Goal: Task Accomplishment & Management: Use online tool/utility

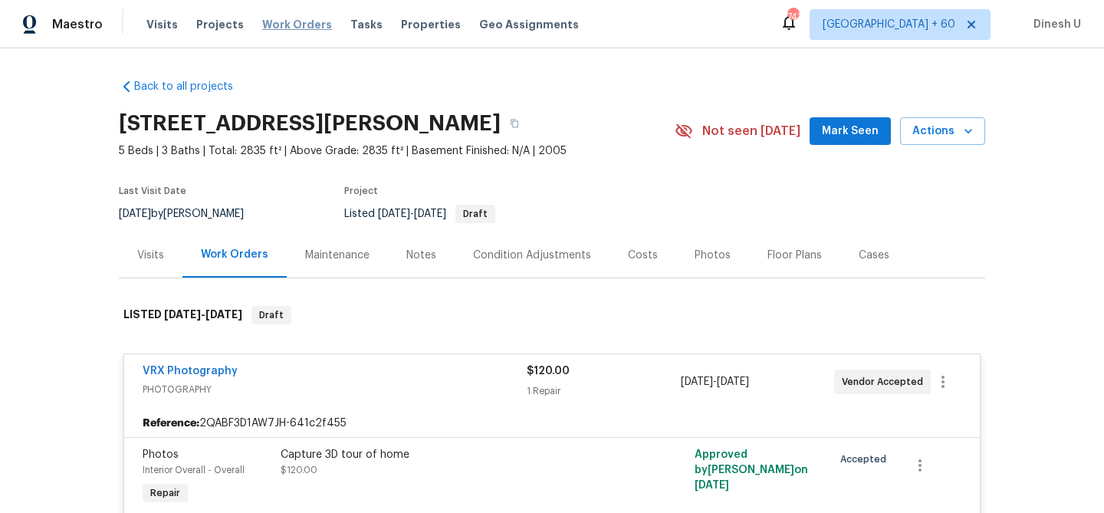
click at [265, 28] on span "Work Orders" at bounding box center [297, 24] width 70 height 15
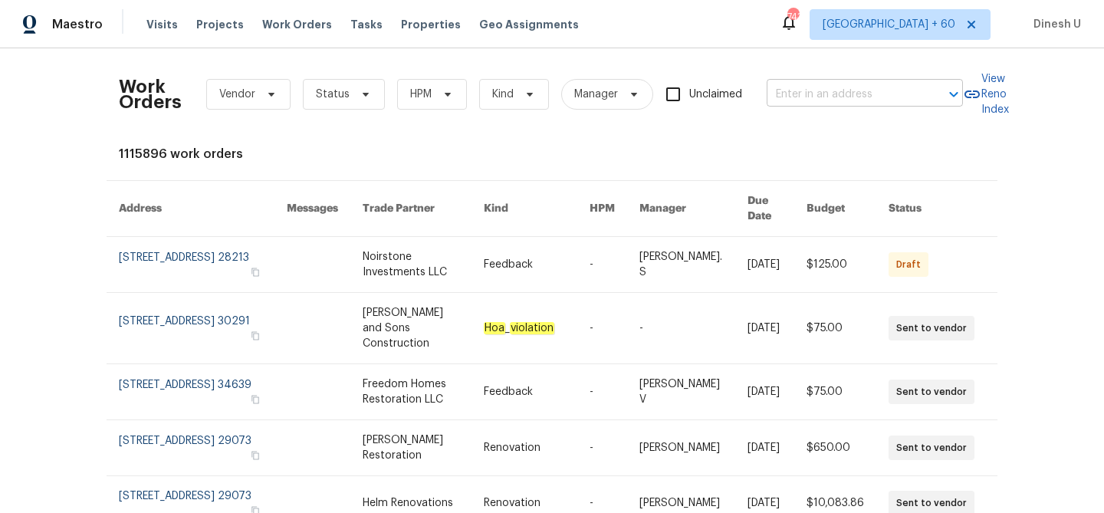
click at [782, 94] on input "text" at bounding box center [842, 95] width 153 height 24
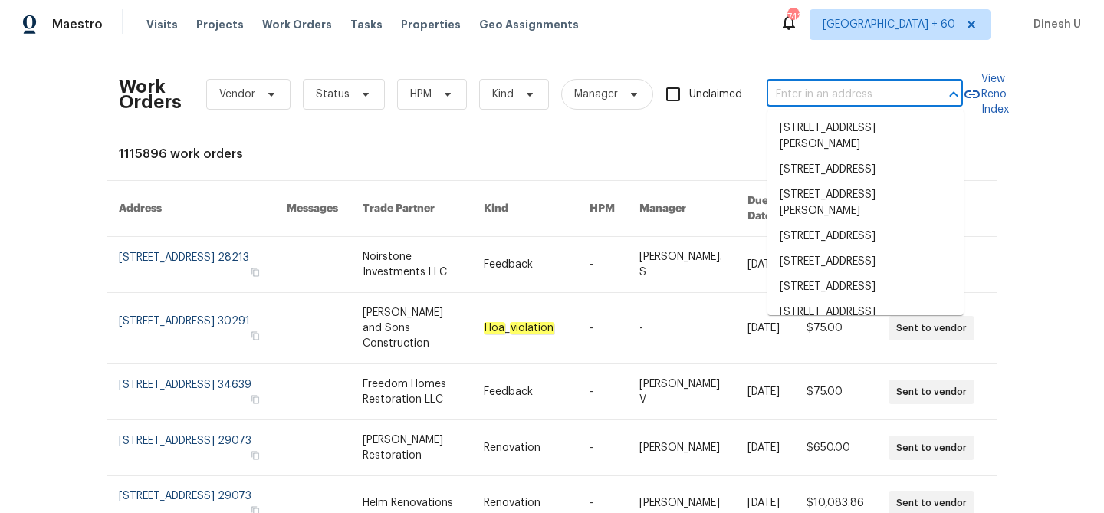
paste input "[STREET_ADDRESS][PERSON_NAME]"
type input "[STREET_ADDRESS][PERSON_NAME]"
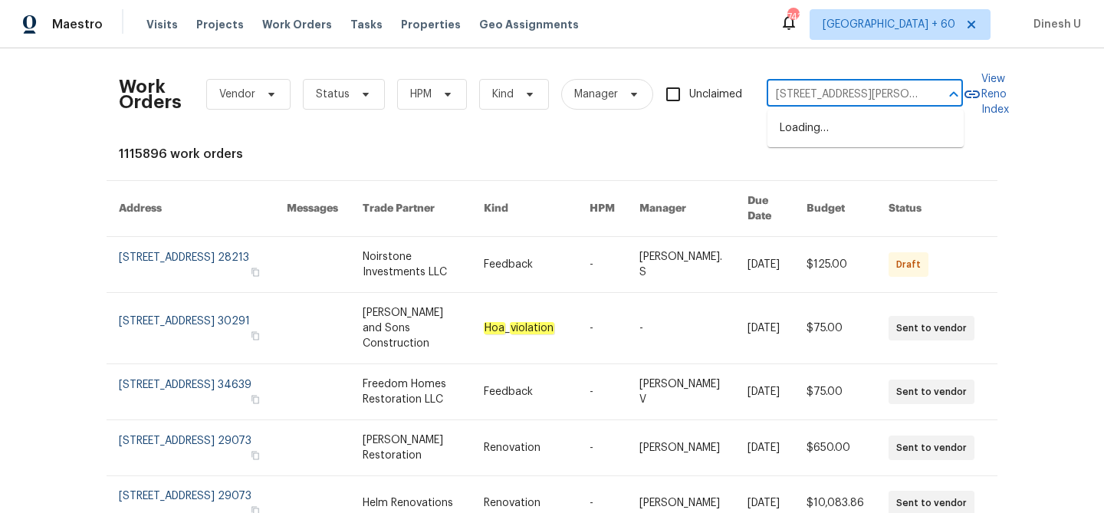
scroll to position [0, 74]
click at [782, 136] on li "[STREET_ADDRESS][PERSON_NAME]" at bounding box center [865, 136] width 196 height 41
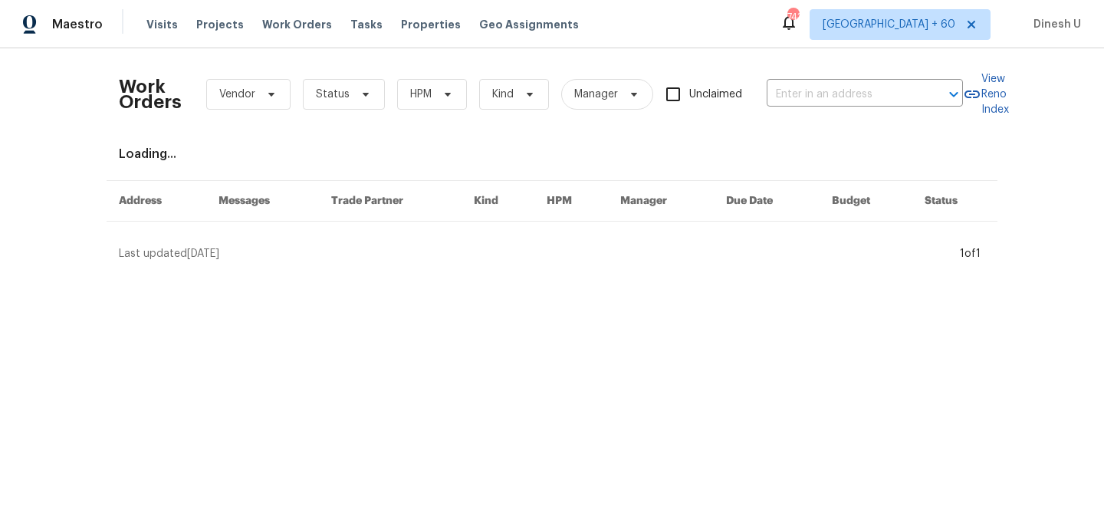
type input "[STREET_ADDRESS][PERSON_NAME]"
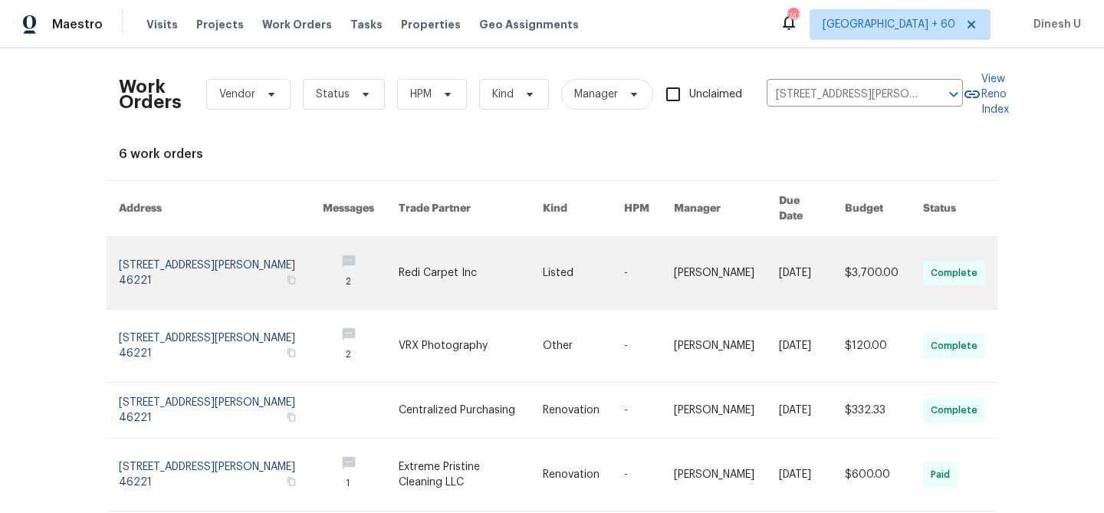
click at [181, 248] on link at bounding box center [221, 273] width 204 height 72
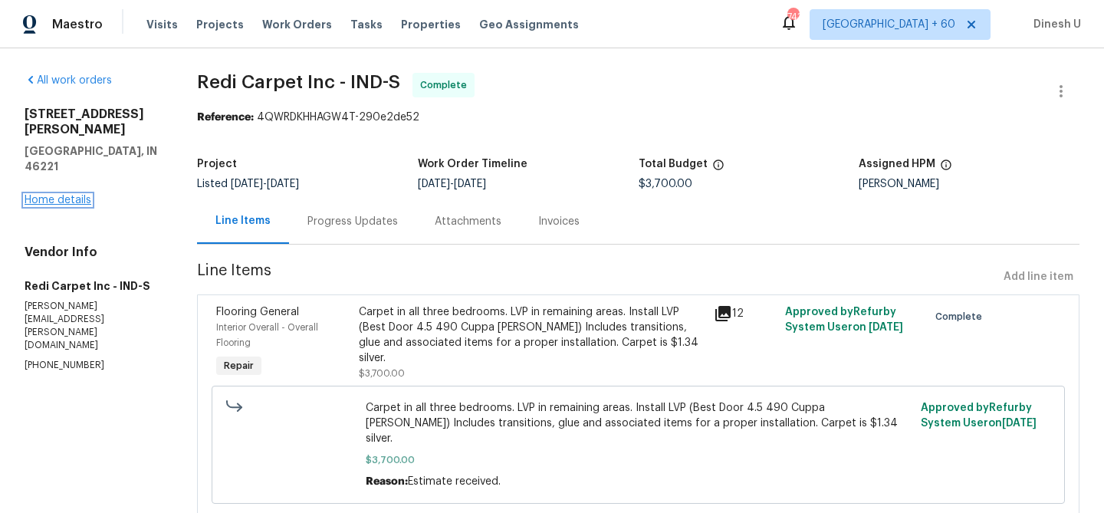
click at [60, 195] on link "Home details" at bounding box center [58, 200] width 67 height 11
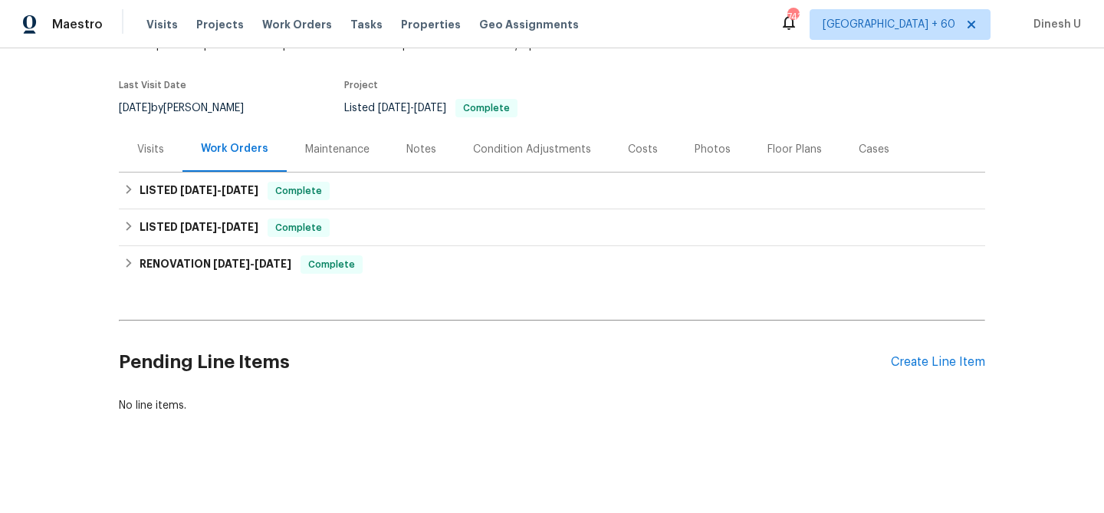
scroll to position [110, 0]
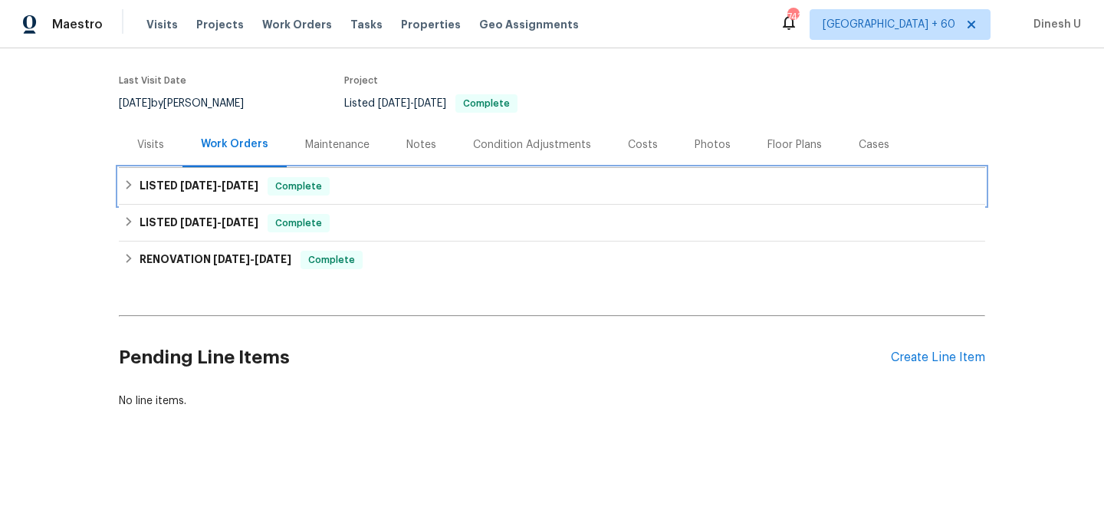
click at [254, 183] on span "[DATE]" at bounding box center [240, 185] width 37 height 11
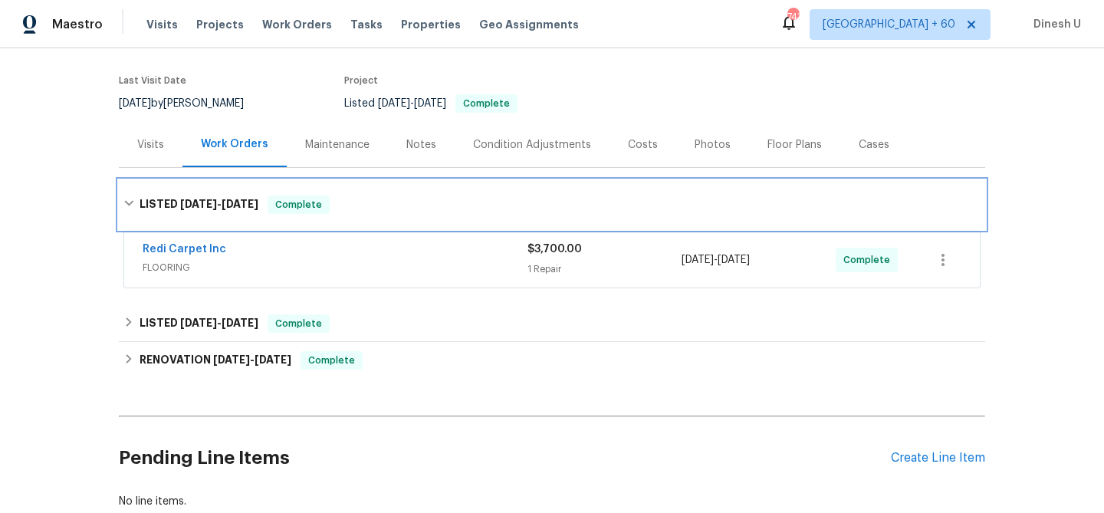
scroll to position [189, 0]
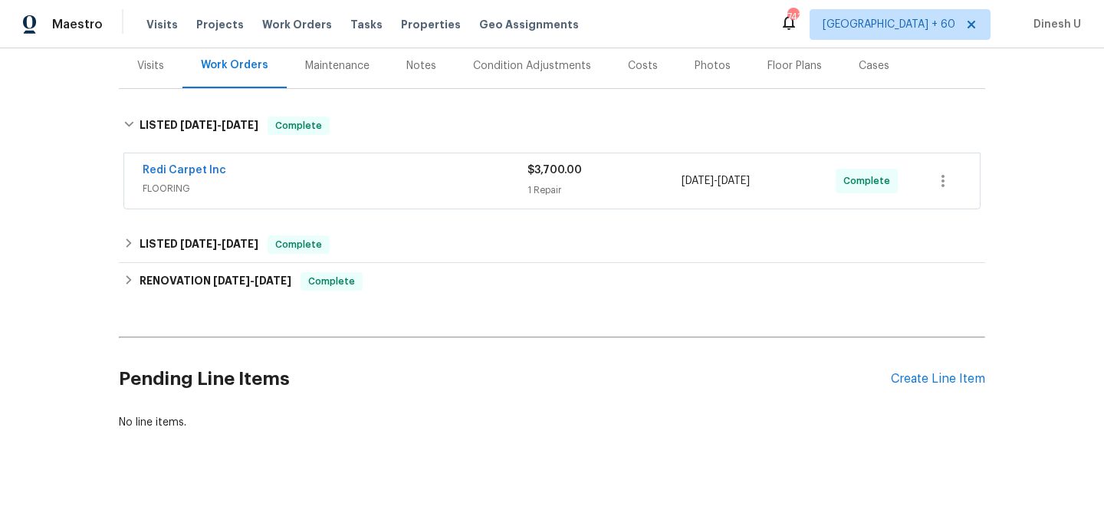
click at [543, 178] on div "$3,700.00 1 Repair" at bounding box center [604, 180] width 154 height 37
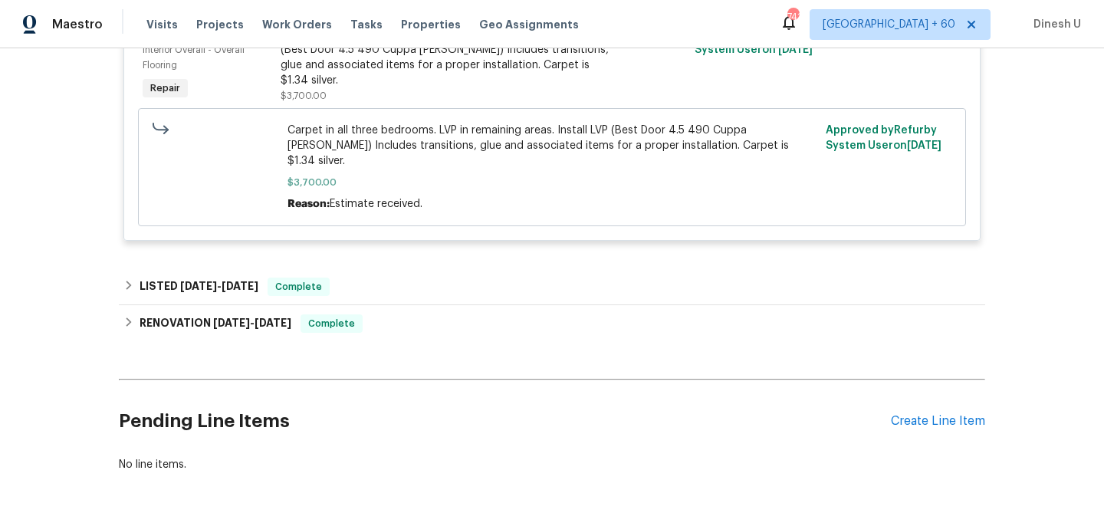
scroll to position [438, 0]
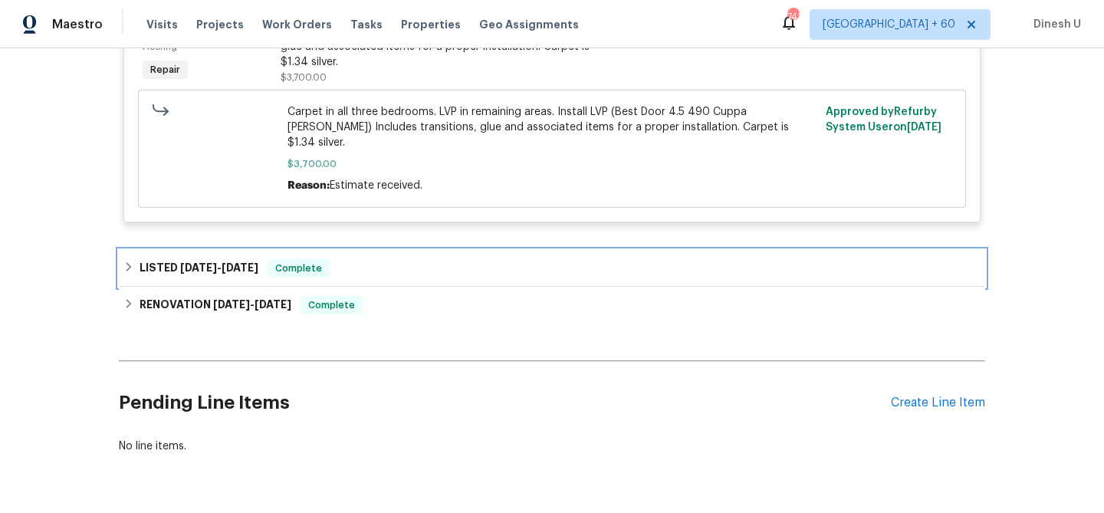
click at [248, 262] on span "[DATE]" at bounding box center [240, 267] width 37 height 11
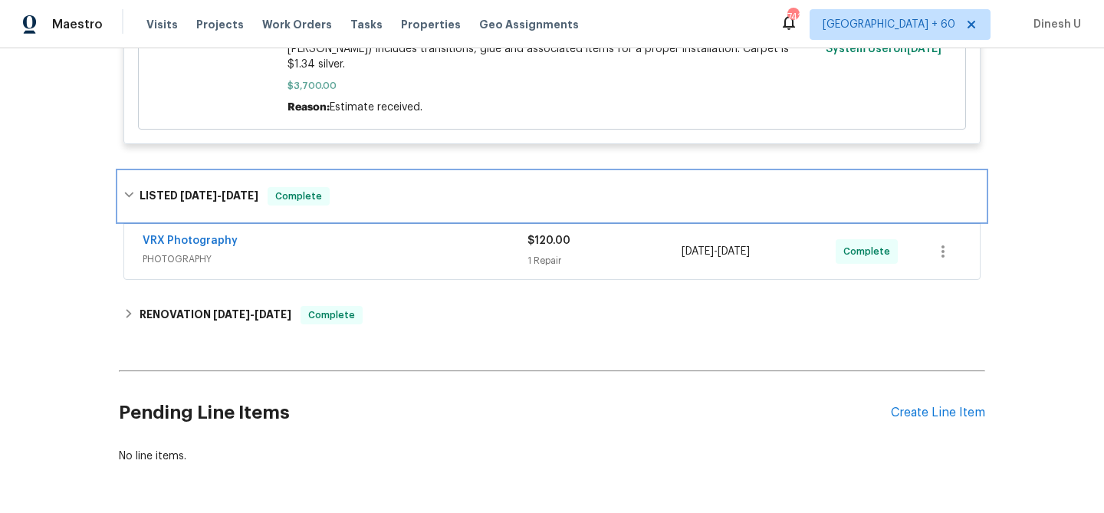
scroll to position [523, 0]
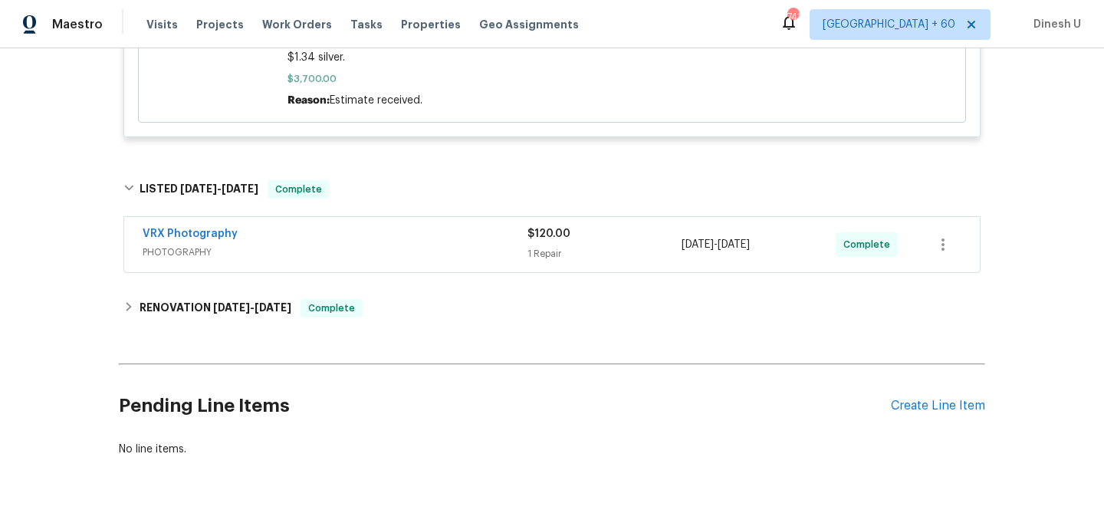
click at [557, 246] on div "1 Repair" at bounding box center [604, 253] width 154 height 15
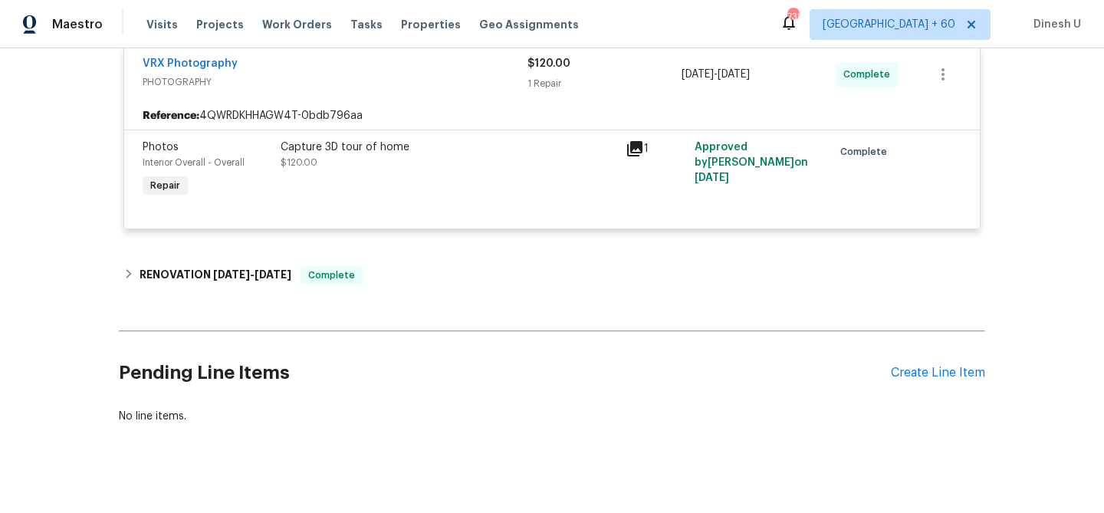
scroll to position [707, 0]
